Goal: Transaction & Acquisition: Book appointment/travel/reservation

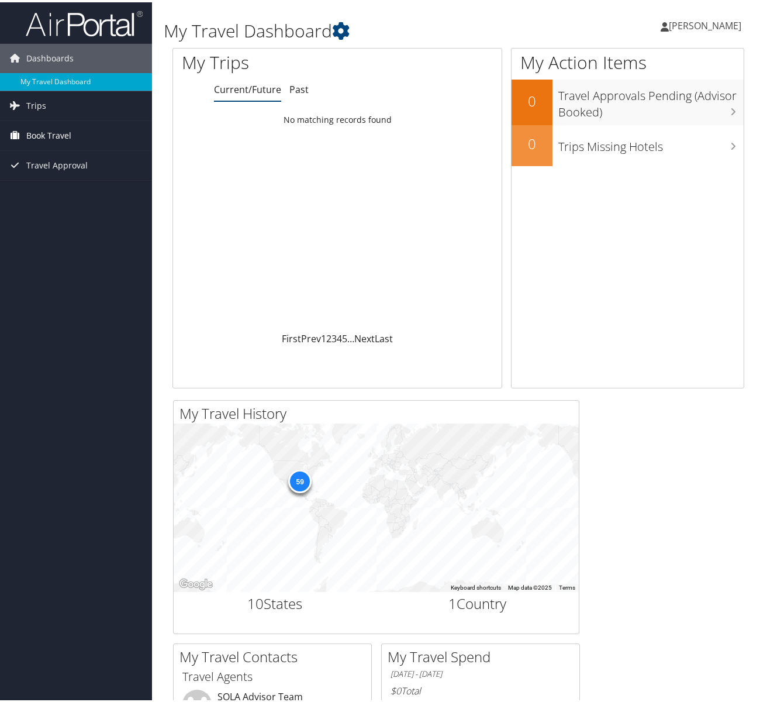
click at [60, 132] on span "Book Travel" at bounding box center [48, 133] width 45 height 29
click at [60, 135] on span "Book Travel" at bounding box center [48, 133] width 45 height 29
click at [57, 171] on link "Book/Manage Online Trips" at bounding box center [76, 175] width 152 height 18
